Goal: Find specific page/section: Find specific page/section

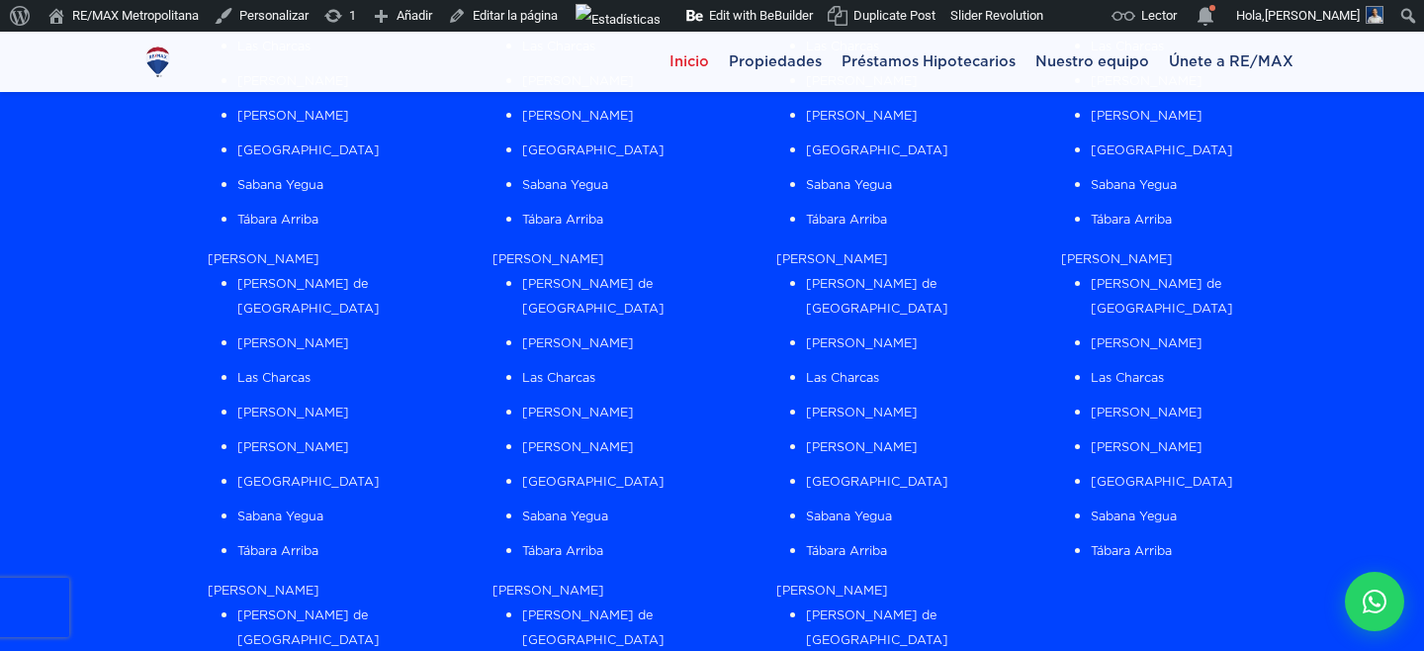
scroll to position [1372, 0]
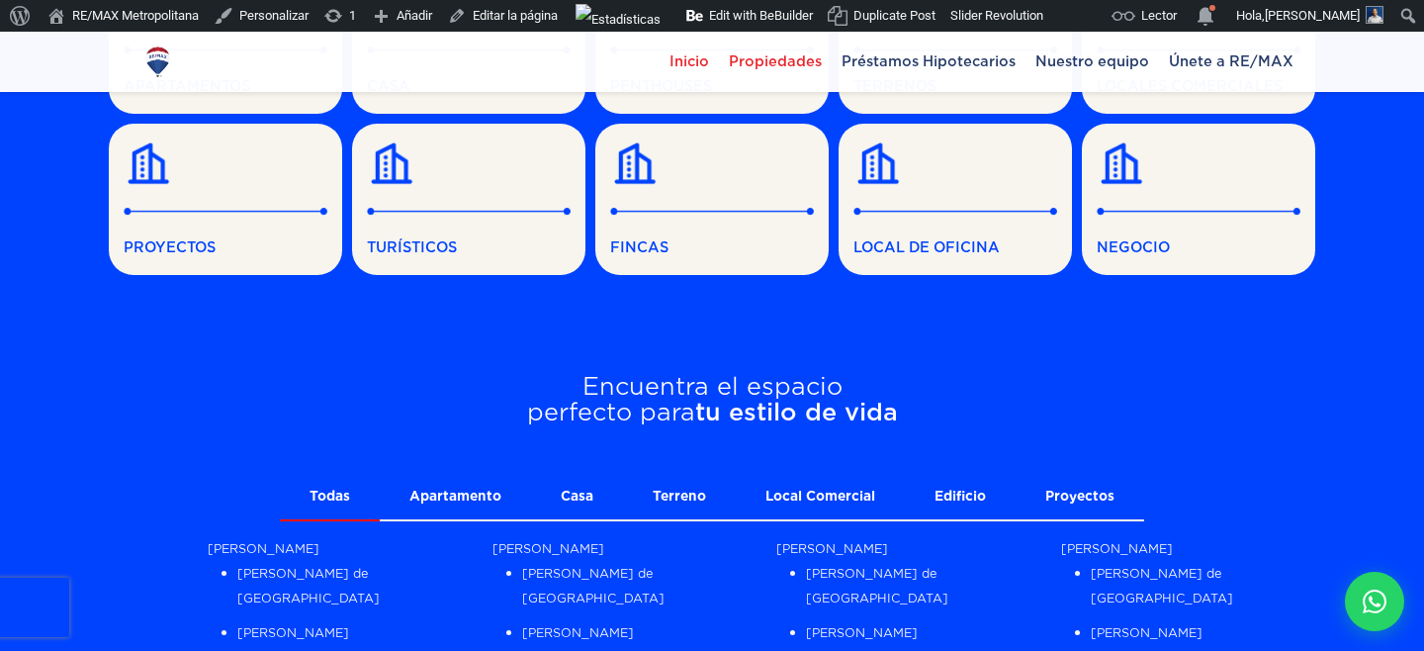
click at [767, 55] on span "Propiedades" at bounding box center [775, 61] width 113 height 30
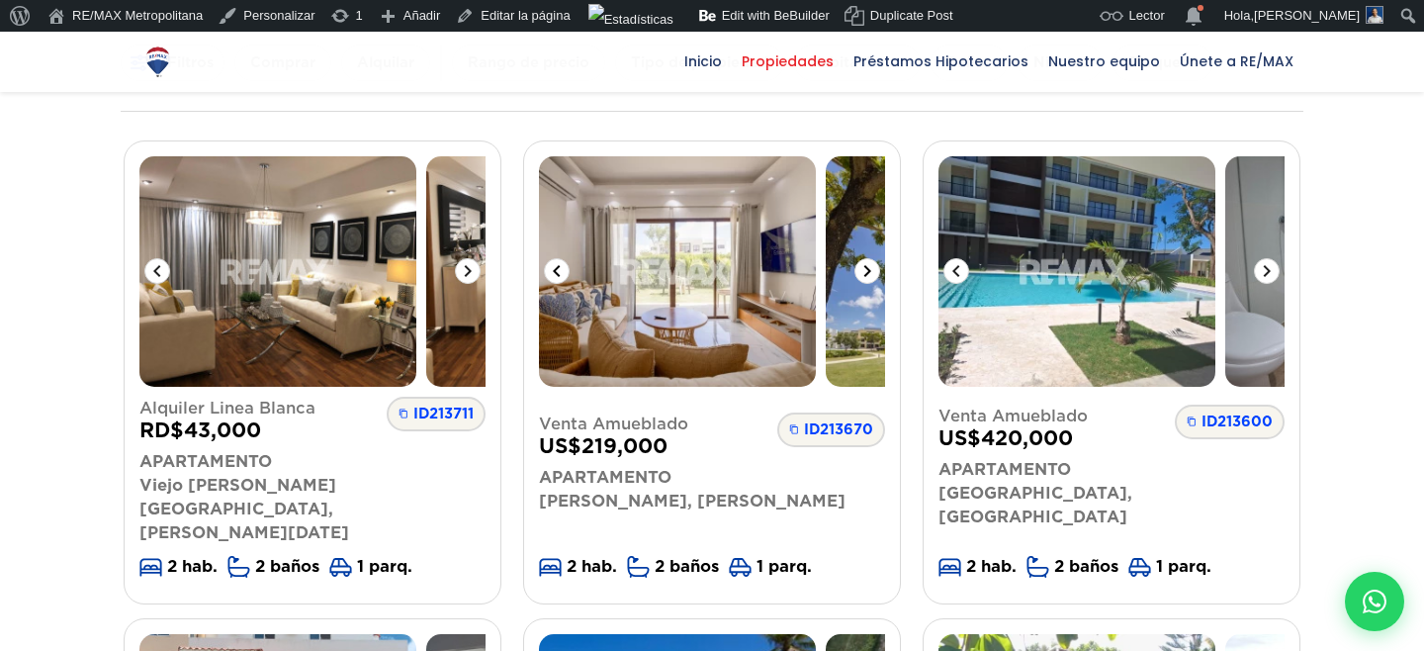
scroll to position [235, 0]
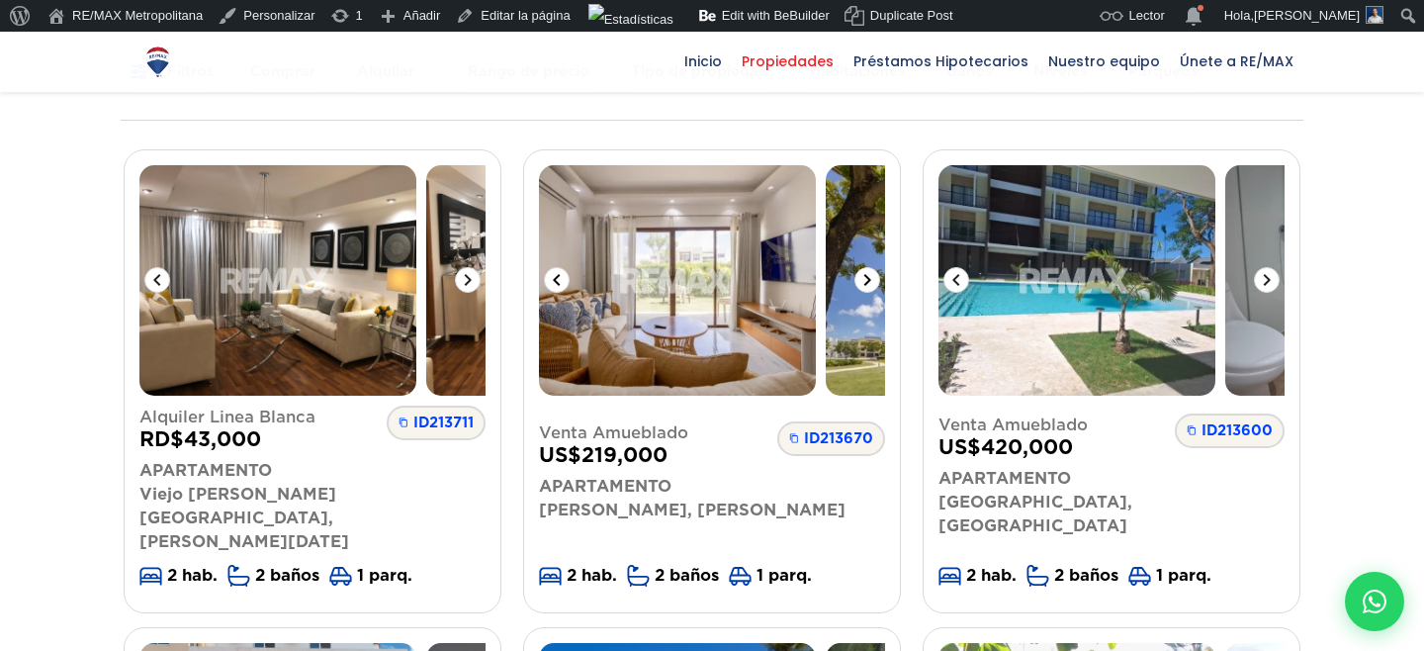
click at [861, 279] on icon at bounding box center [867, 280] width 24 height 24
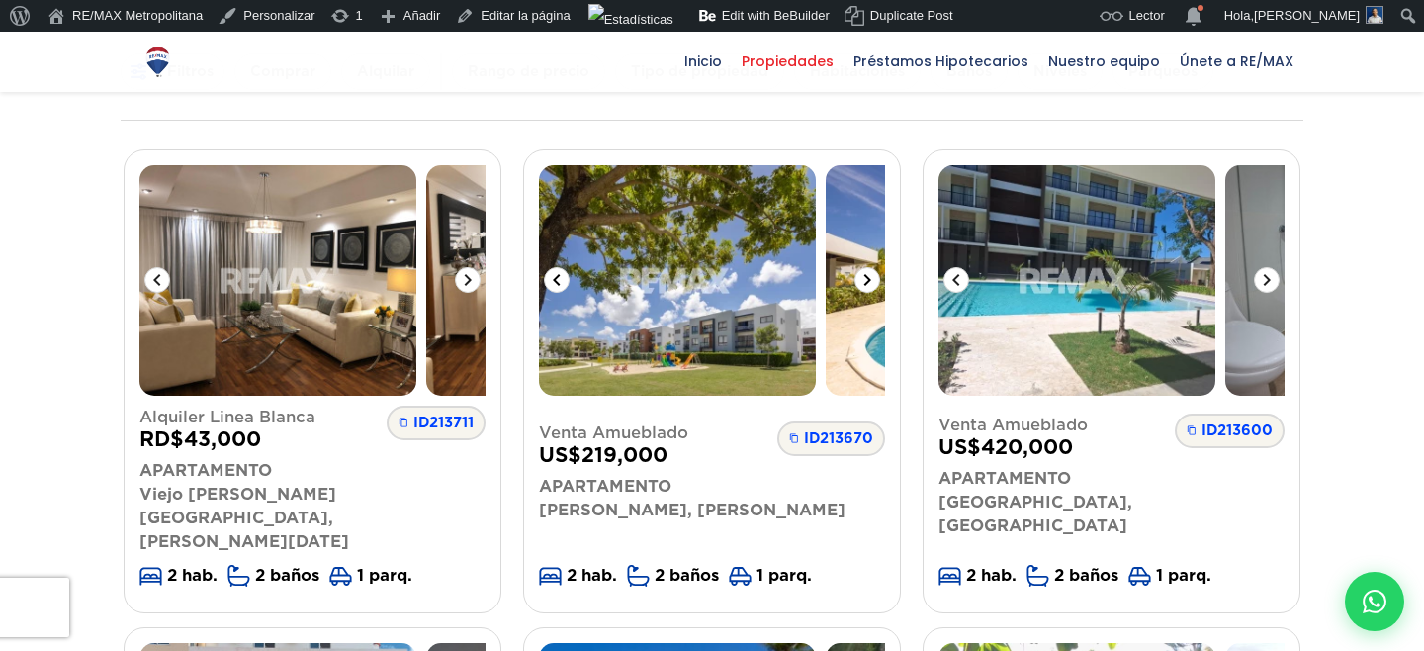
click at [861, 279] on icon at bounding box center [867, 280] width 24 height 24
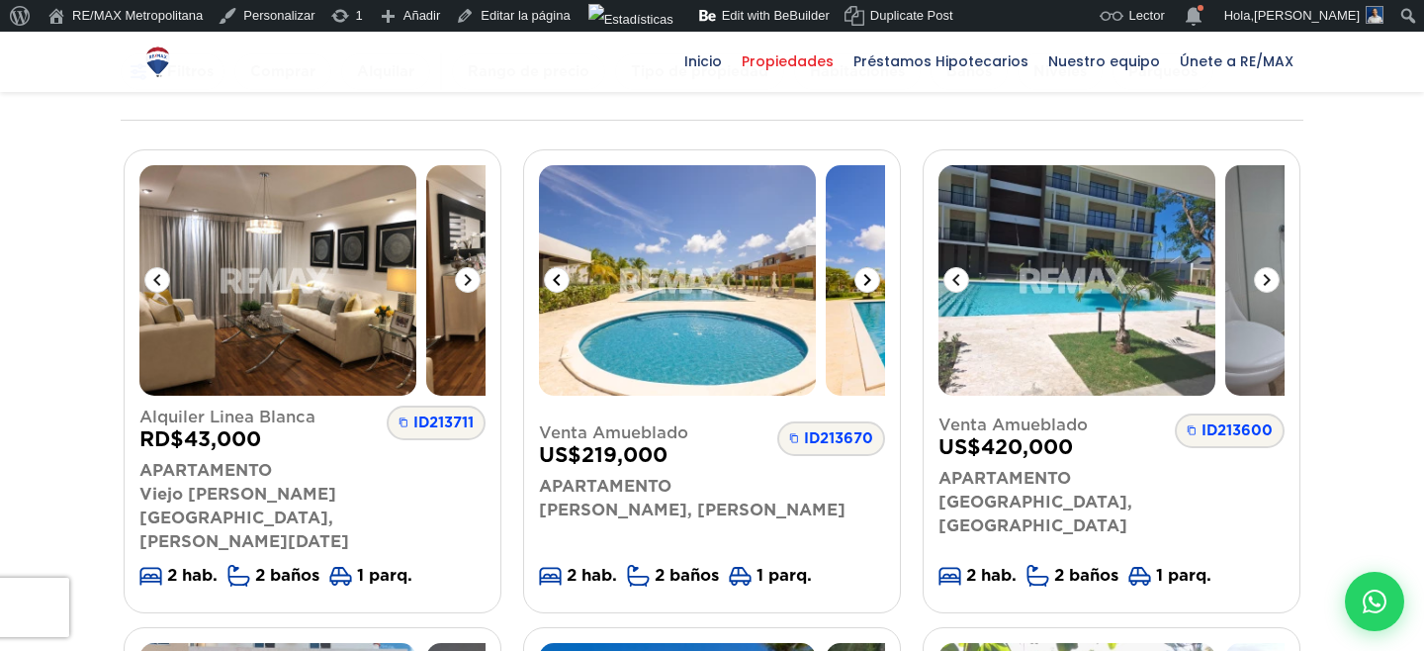
click at [861, 279] on icon at bounding box center [867, 280] width 24 height 24
